Goal: Information Seeking & Learning: Learn about a topic

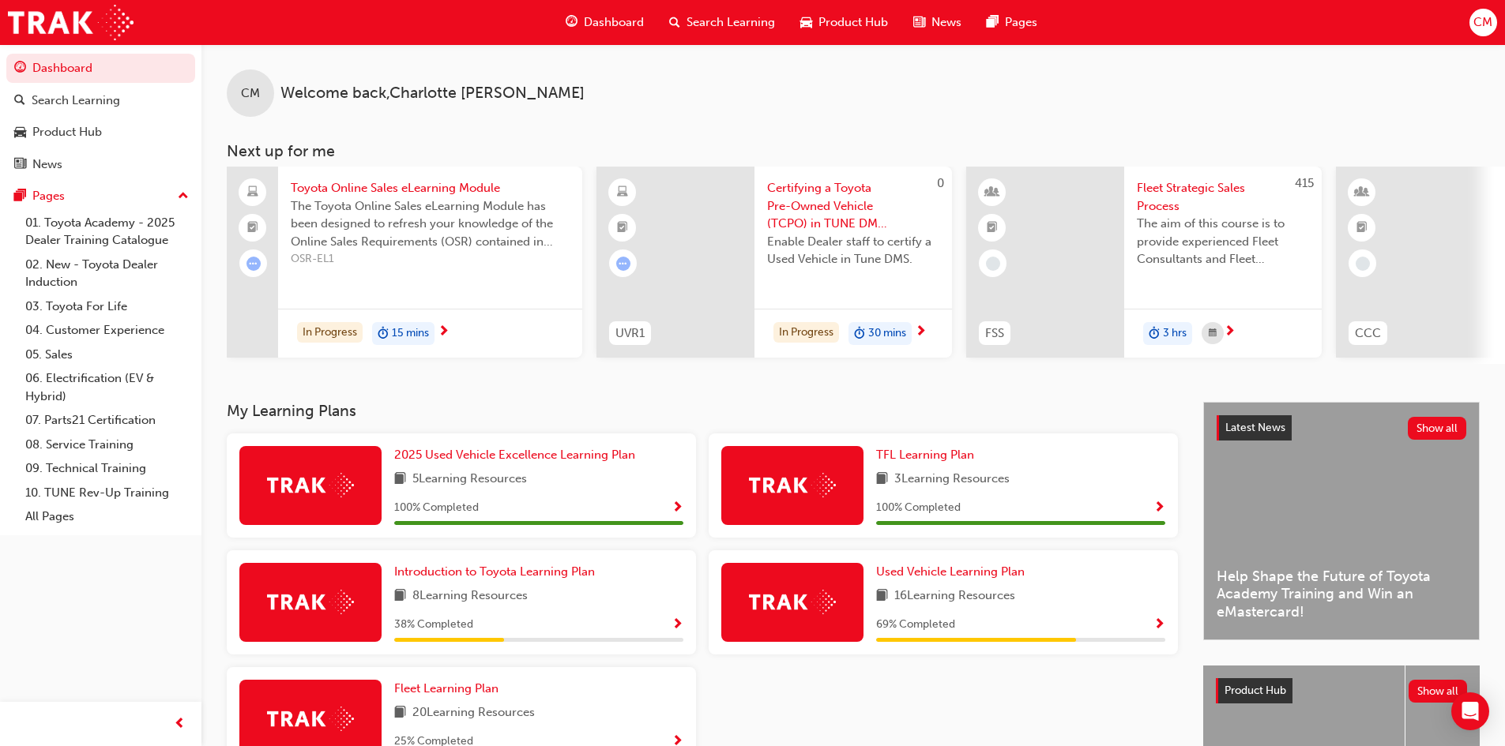
click at [431, 192] on span "Toyota Online Sales eLearning Module" at bounding box center [430, 188] width 279 height 18
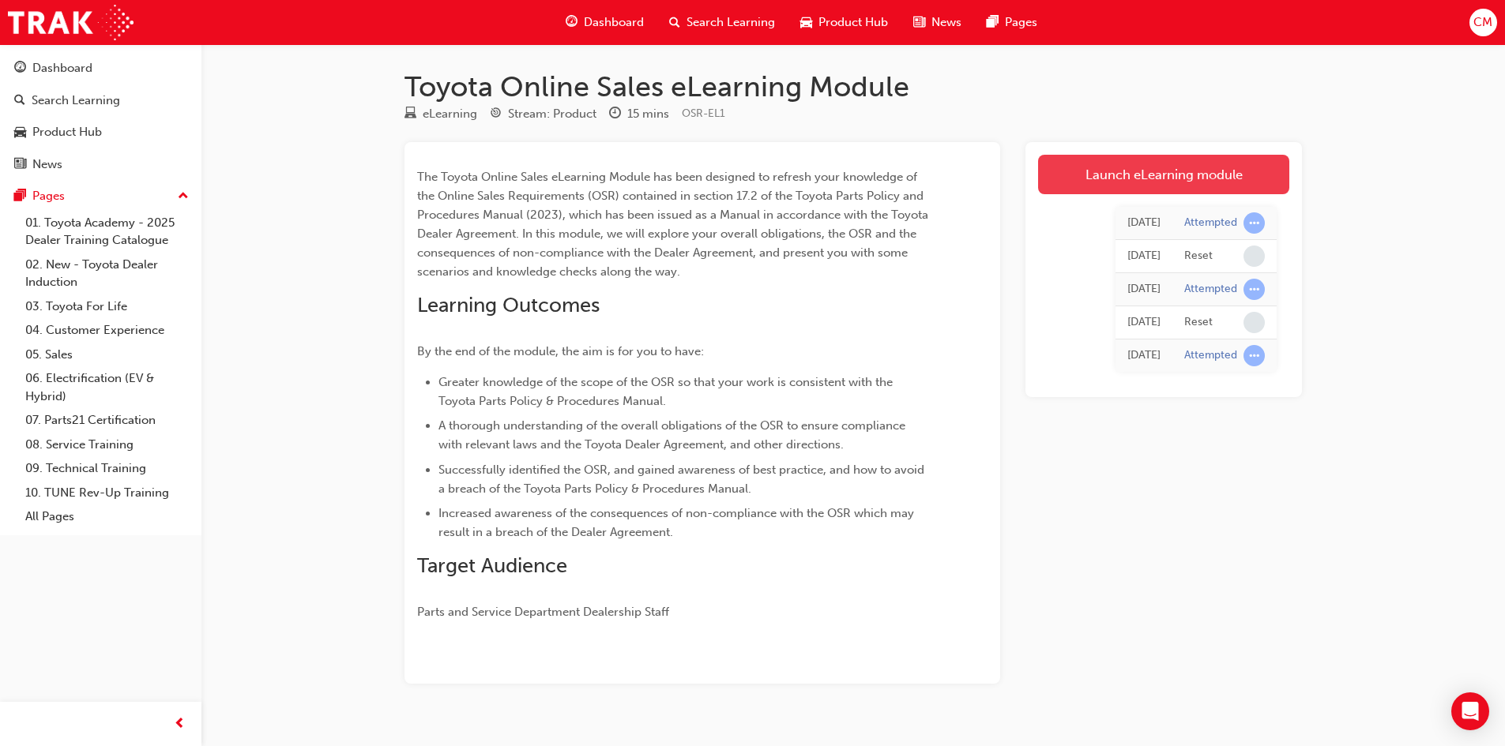
click at [1162, 178] on link "Launch eLearning module" at bounding box center [1163, 174] width 251 height 39
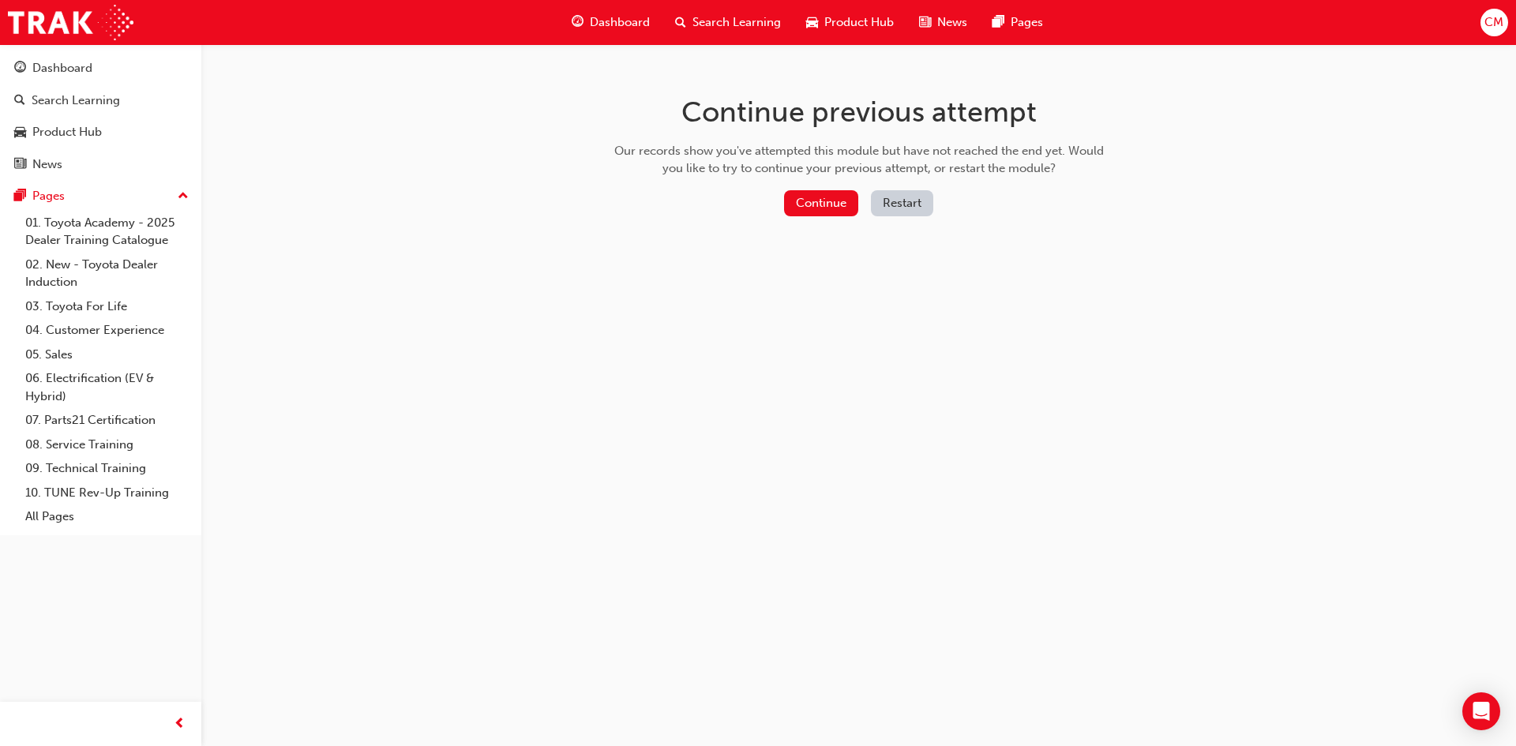
click at [893, 202] on button "Restart" at bounding box center [902, 203] width 62 height 26
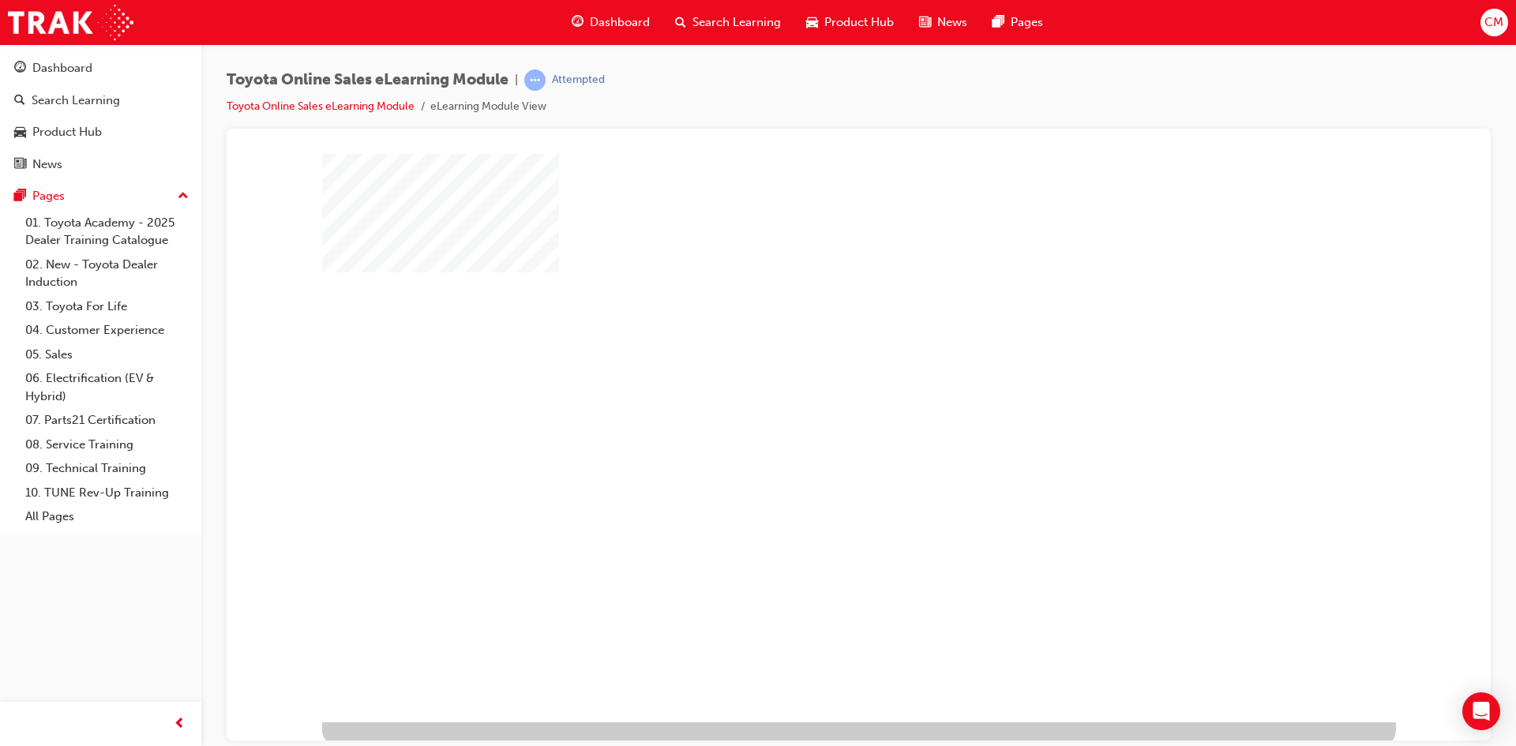
click at [814, 392] on div "play" at bounding box center [814, 392] width 0 height 0
